Goal: Information Seeking & Learning: Check status

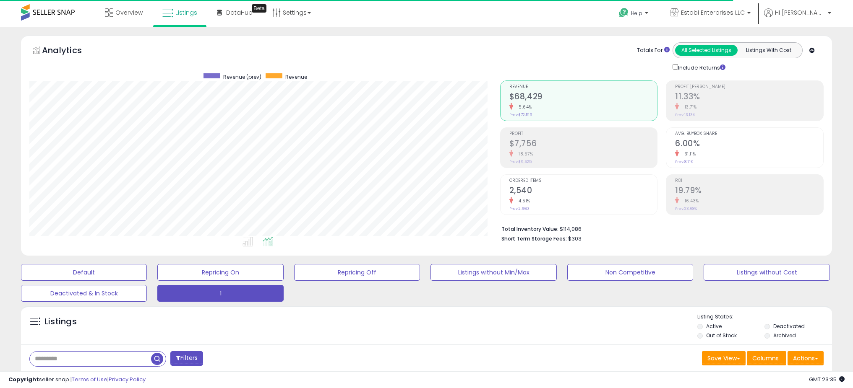
select select "**"
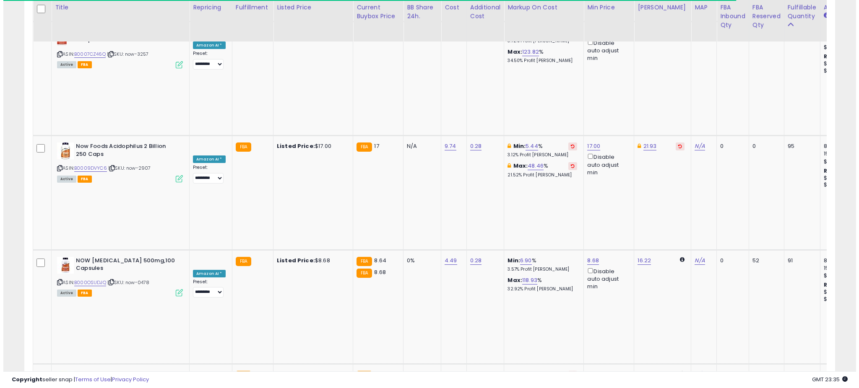
scroll to position [172, 470]
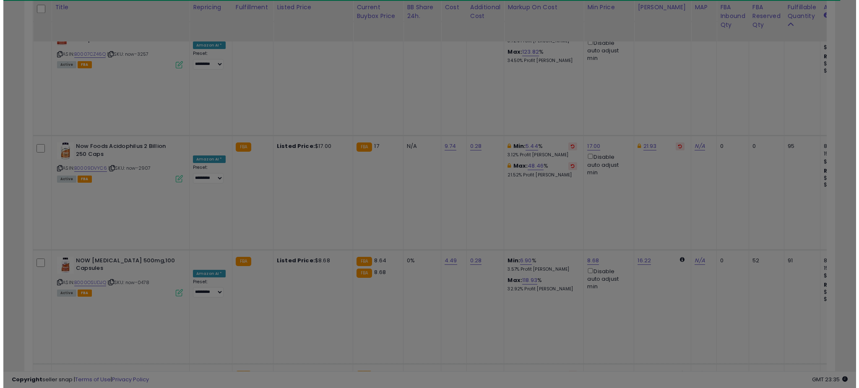
scroll to position [172, 474]
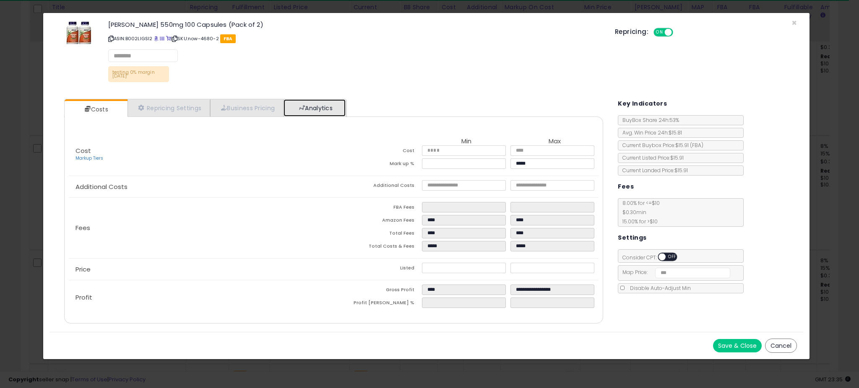
click at [334, 114] on link "Analytics" at bounding box center [315, 107] width 62 height 17
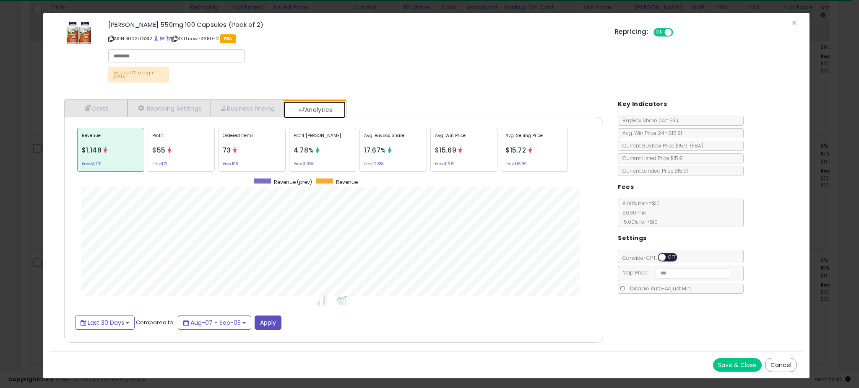
scroll to position [258, 556]
click at [188, 147] on div "Profit $55 Prev: $71" at bounding box center [181, 150] width 67 height 44
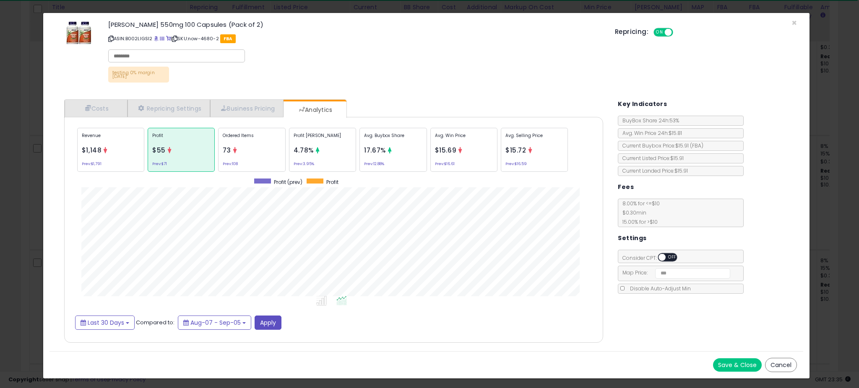
click at [257, 146] on div "Ordered Items 73 Prev: 108" at bounding box center [251, 150] width 67 height 44
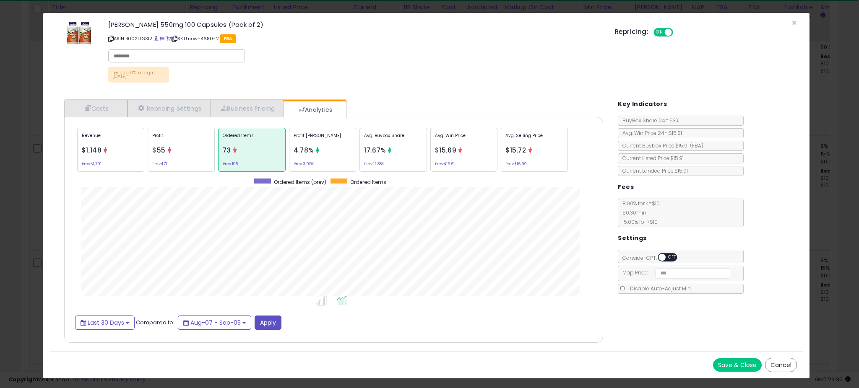
click at [324, 146] on div "Profit [PERSON_NAME] 4.78% Prev: 3.95%" at bounding box center [322, 150] width 67 height 44
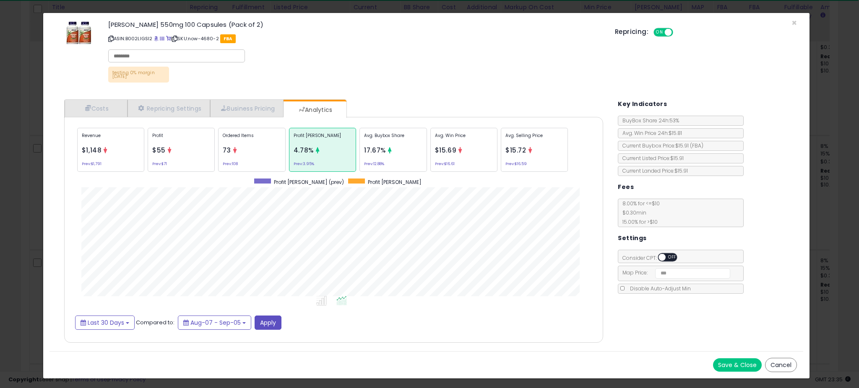
click at [15, 190] on div "× Close [PERSON_NAME] 550mg 100 Capsules (Pack of 2) ASIN: B002LIGSI2 | SKU: no…" at bounding box center [429, 194] width 859 height 388
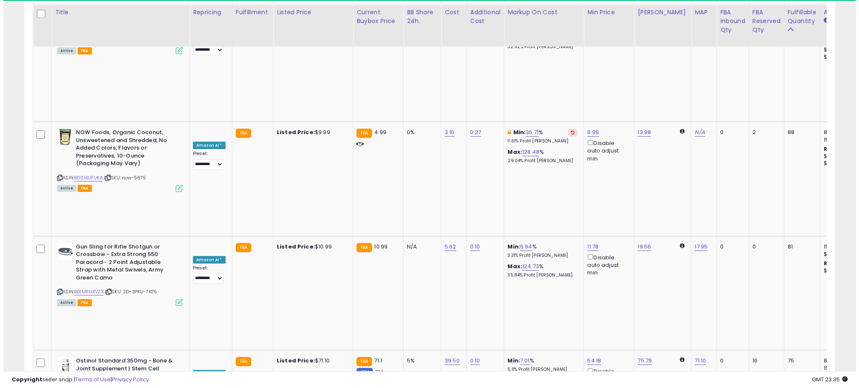
scroll to position [2160, 0]
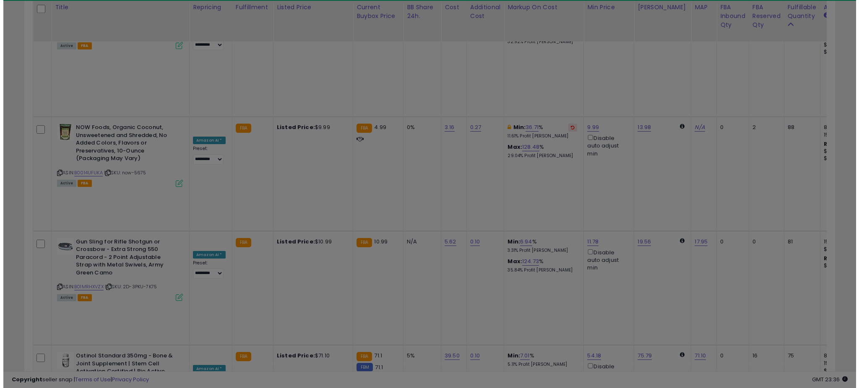
scroll to position [172, 474]
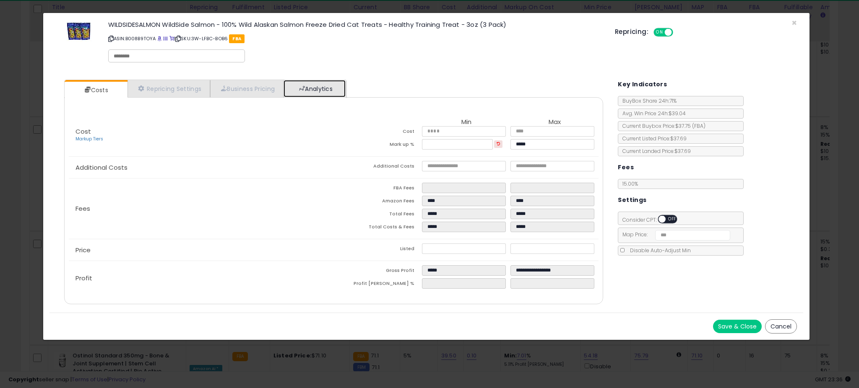
click at [345, 89] on link "Analytics" at bounding box center [315, 88] width 62 height 17
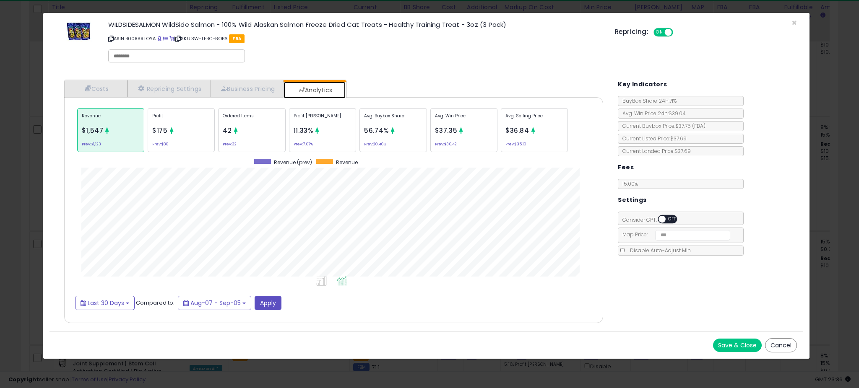
scroll to position [258, 556]
click at [335, 117] on p "Profit [PERSON_NAME]" at bounding box center [323, 119] width 58 height 13
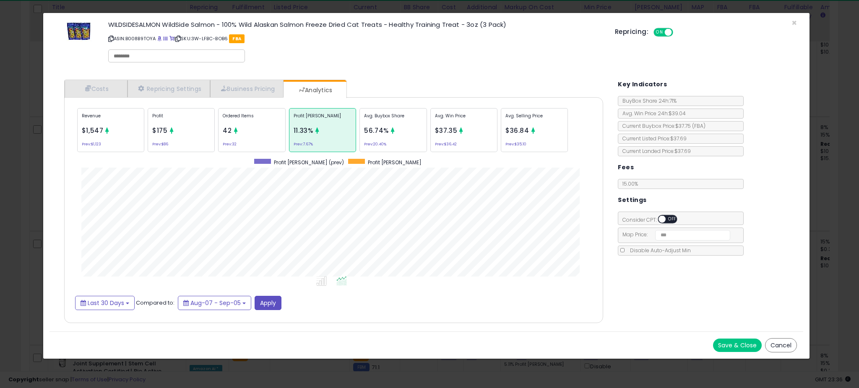
click at [377, 127] on span "56.74%" at bounding box center [376, 130] width 25 height 9
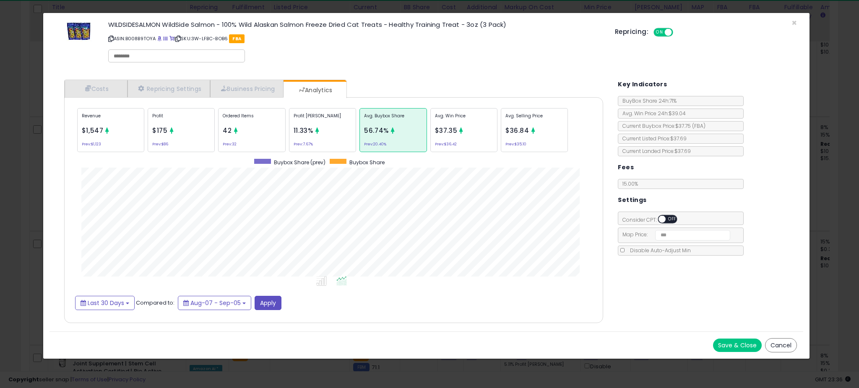
click at [34, 163] on div "× Close WILDSIDESALMON WildSide Salmon - 100% Wild Alaskan Salmon Freeze Dried …" at bounding box center [429, 194] width 859 height 388
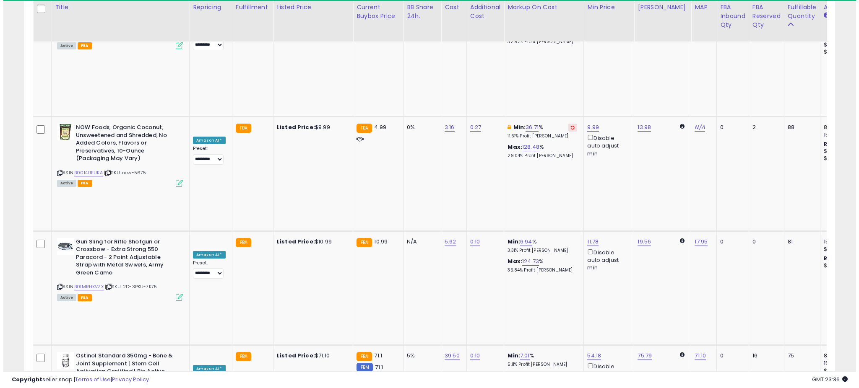
scroll to position [419328, 419029]
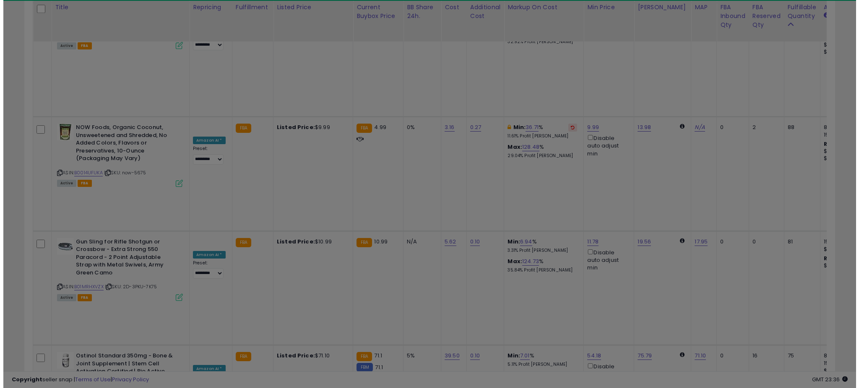
scroll to position [172, 474]
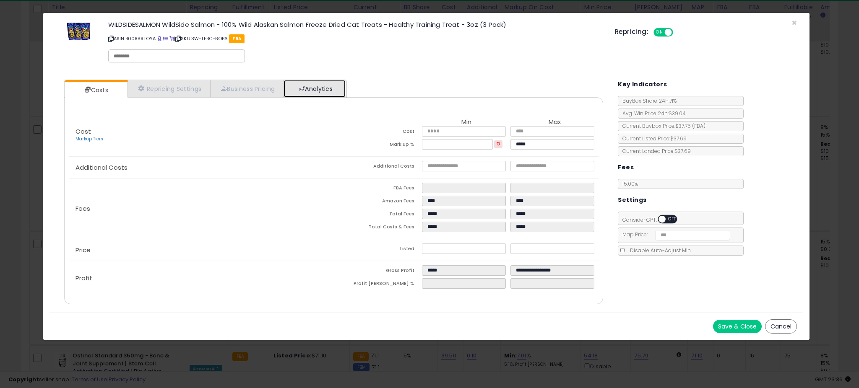
click at [329, 95] on link "Analytics" at bounding box center [315, 88] width 62 height 17
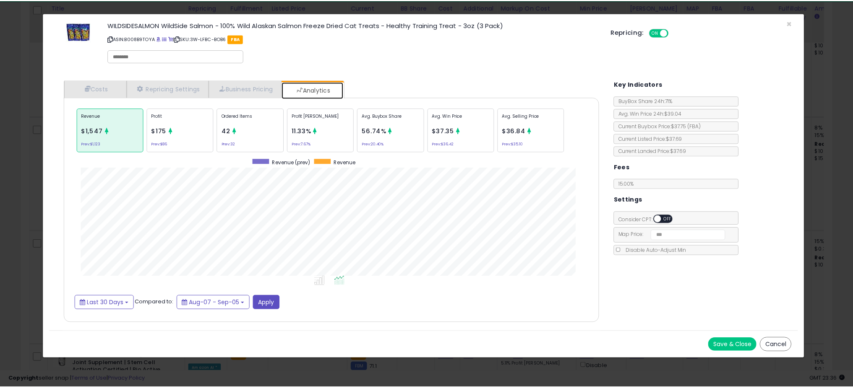
scroll to position [0, 0]
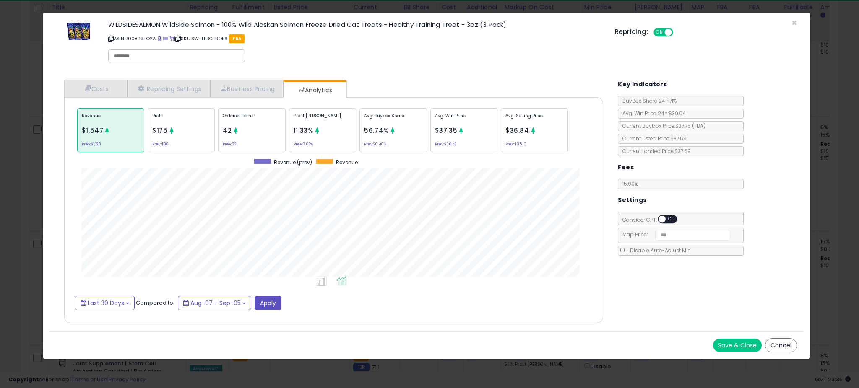
click at [17, 171] on div "× Close WILDSIDESALMON WildSide Salmon - 100% Wild Alaskan Salmon Freeze Dried …" at bounding box center [429, 194] width 859 height 388
